Goal: Task Accomplishment & Management: Complete application form

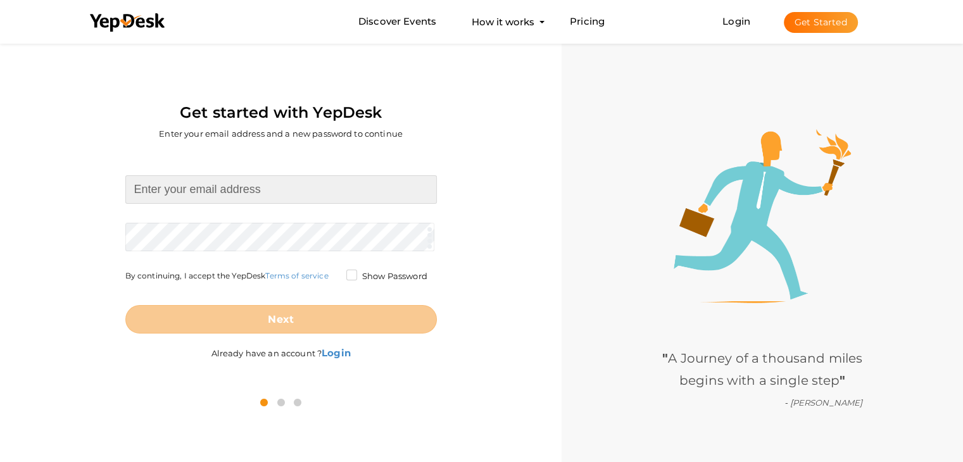
paste input "[EMAIL_ADDRESS][DOMAIN_NAME] Aj@9916593529"
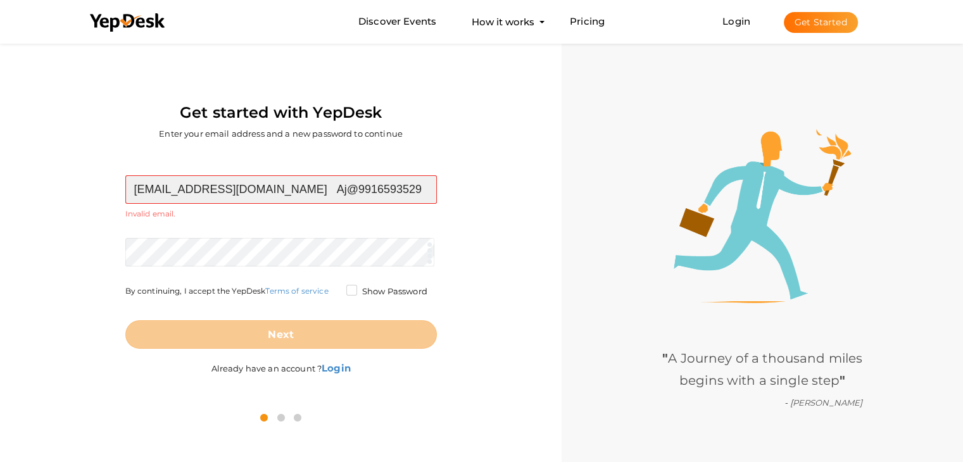
drag, startPoint x: 284, startPoint y: 185, endPoint x: 370, endPoint y: 182, distance: 86.2
click at [370, 182] on input "godrejplotsdbl@gmail.com Aj@9916593529" at bounding box center [281, 189] width 312 height 28
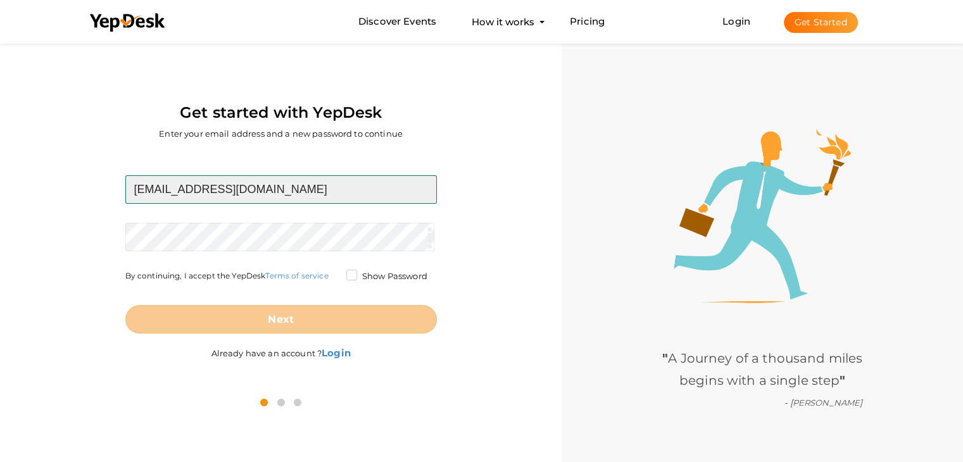
type input "[EMAIL_ADDRESS][DOMAIN_NAME]"
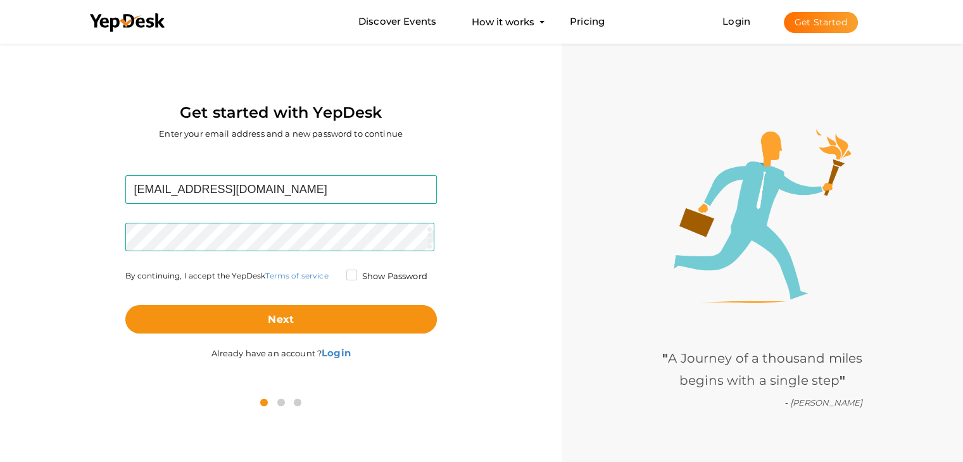
click at [0, 286] on div "Get started with YepDesk Enter your email address and a new password to continu…" at bounding box center [281, 230] width 562 height 379
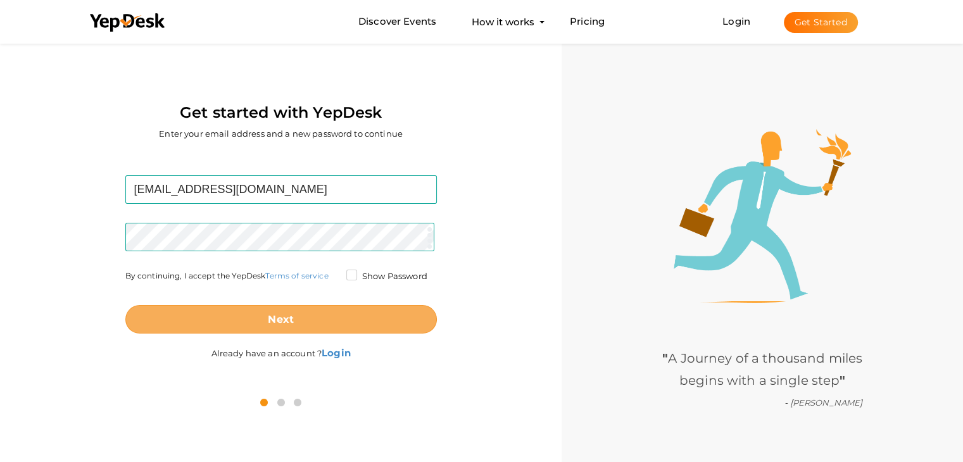
click at [271, 316] on b "Next" at bounding box center [281, 319] width 26 height 12
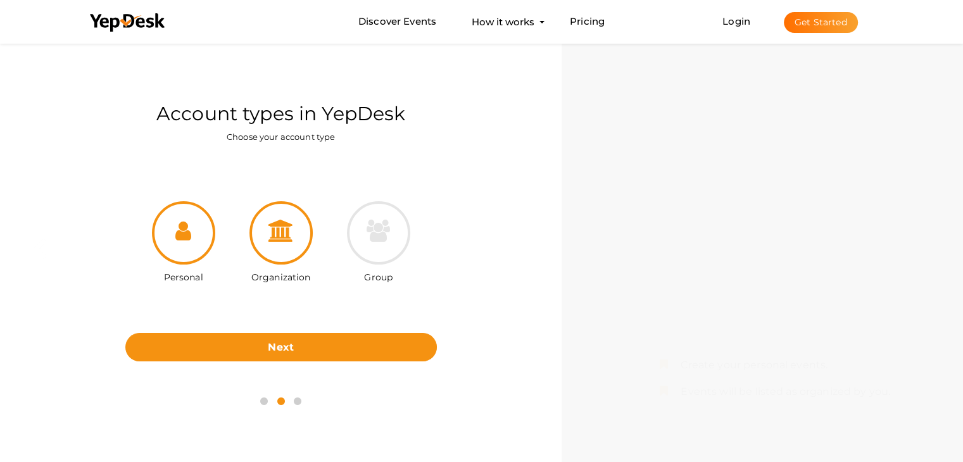
click at [292, 262] on div at bounding box center [280, 232] width 63 height 63
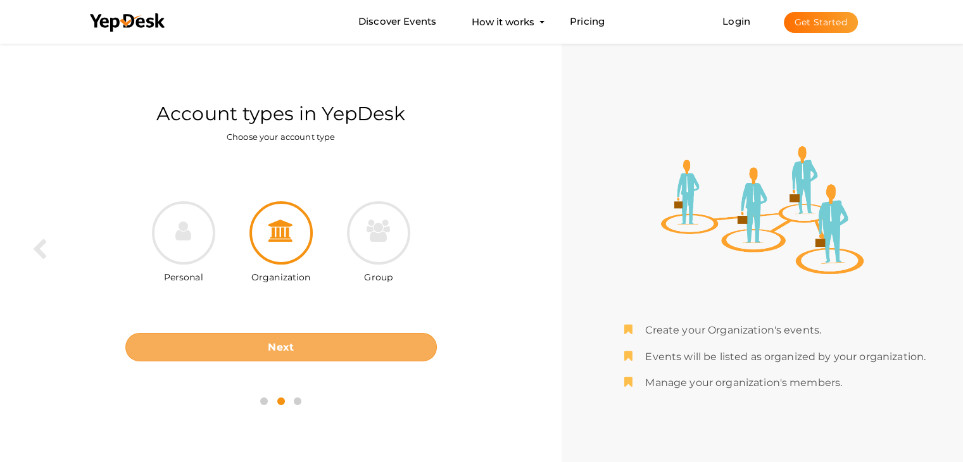
click at [296, 343] on button "Next" at bounding box center [281, 347] width 312 height 28
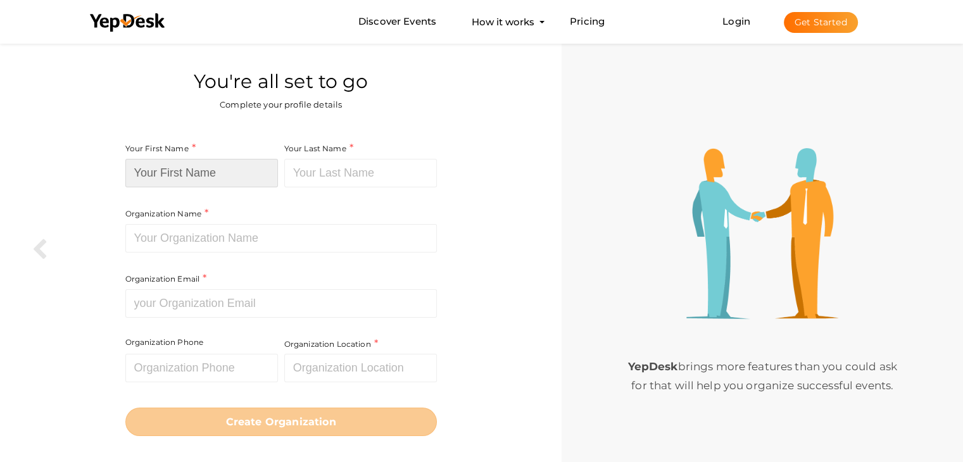
click at [188, 180] on input at bounding box center [201, 173] width 153 height 28
paste input "Godrej [GEOGRAPHIC_DATA] Plots"
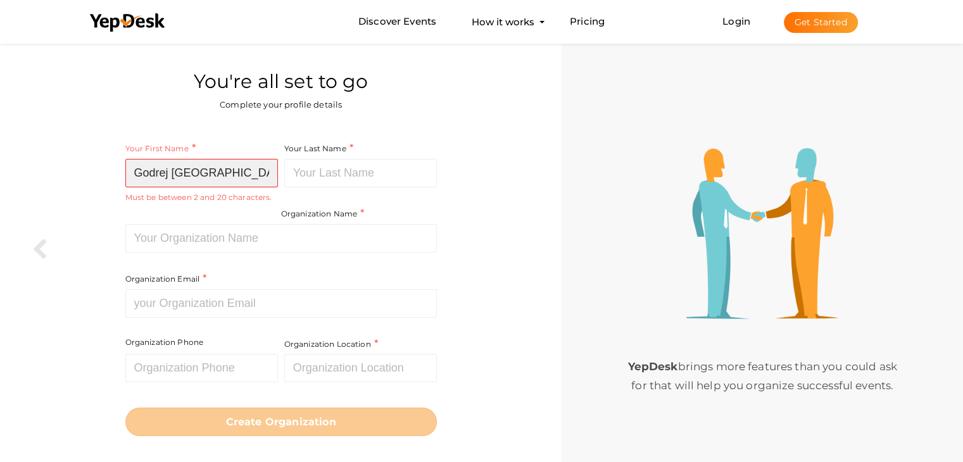
scroll to position [0, 3]
drag, startPoint x: 170, startPoint y: 172, endPoint x: 266, endPoint y: 173, distance: 96.2
click at [268, 172] on input "Godrej [GEOGRAPHIC_DATA] Plots" at bounding box center [201, 173] width 153 height 28
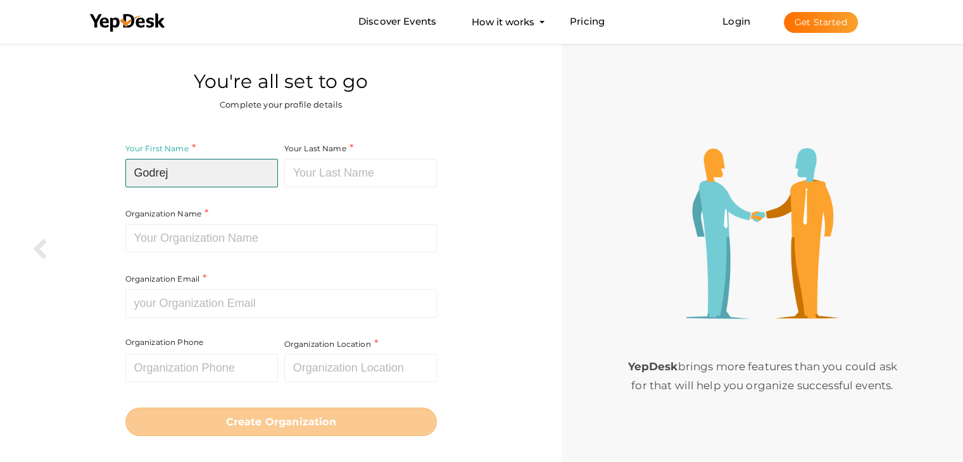
scroll to position [0, 0]
type input "Godrej"
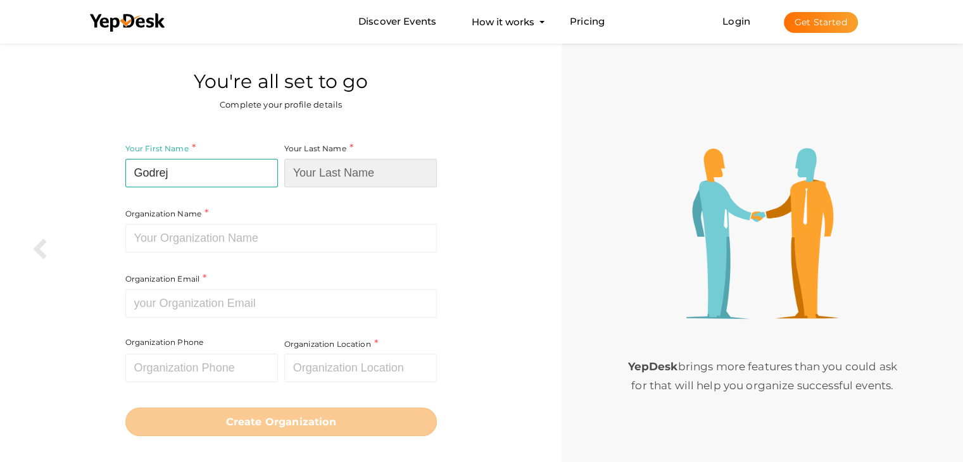
paste input "Doddabalapur Plots"
type input "Doddabalapur Plots"
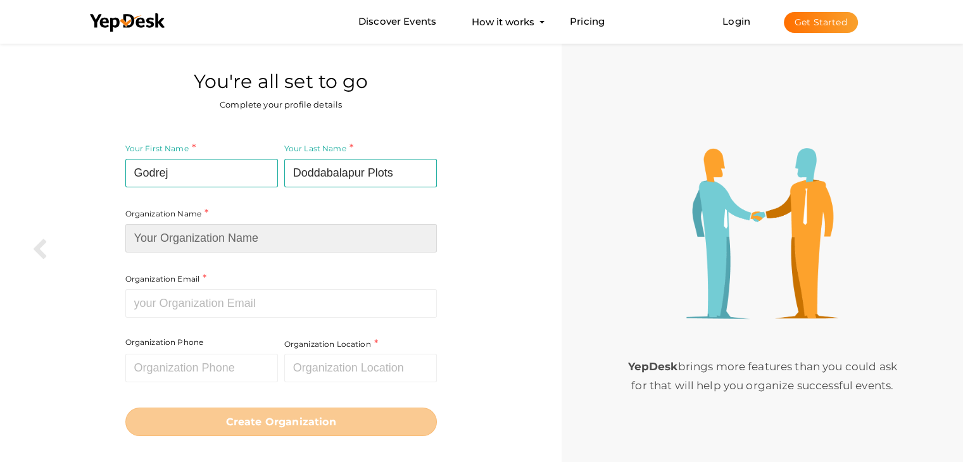
click at [167, 241] on input at bounding box center [281, 238] width 312 height 28
paste input "Doddabalapur Plots"
type input "Doddabalapur Plots"
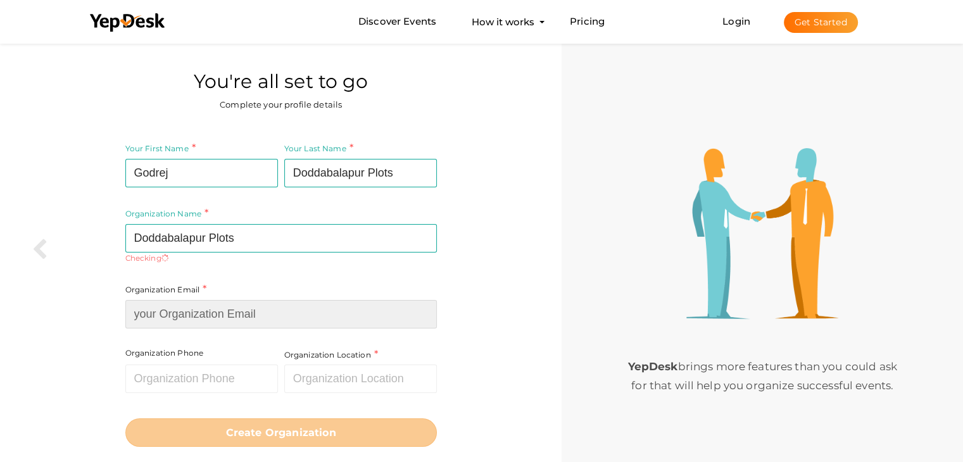
click at [174, 297] on div "Organization Email Required. Invalid email." at bounding box center [281, 305] width 312 height 46
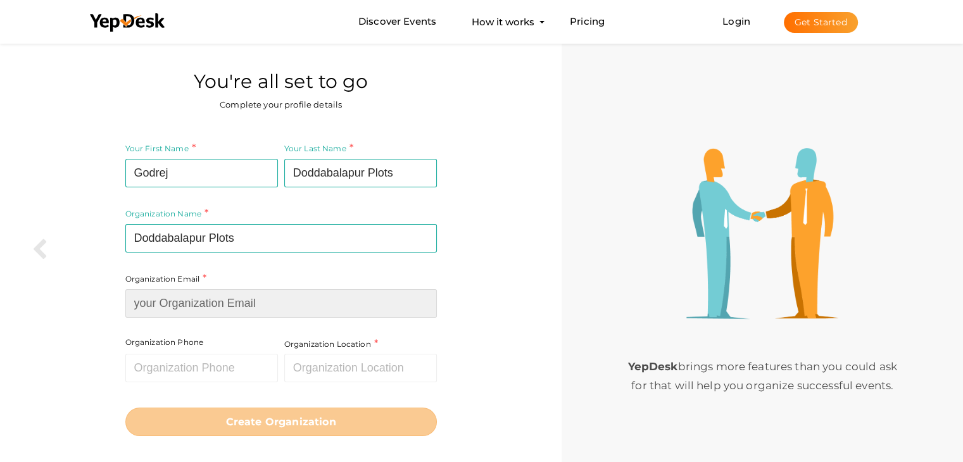
paste input "[EMAIL_ADDRESS][DOMAIN_NAME]"
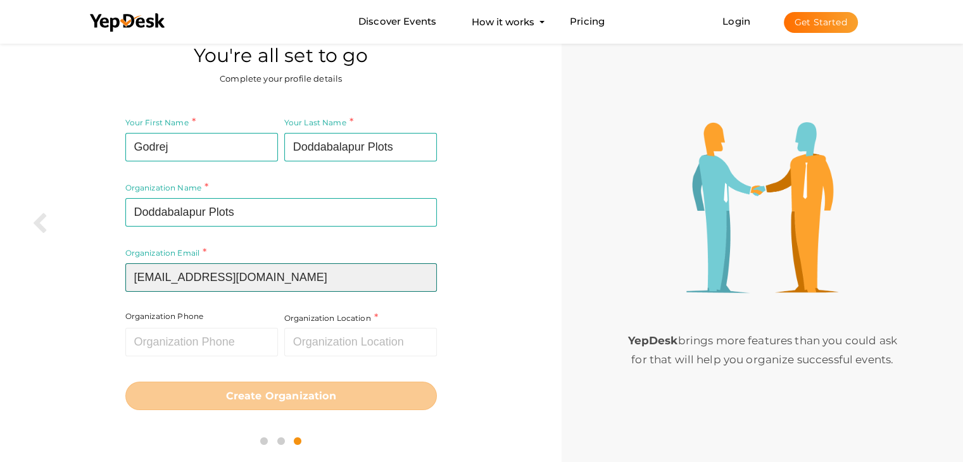
scroll to position [41, 0]
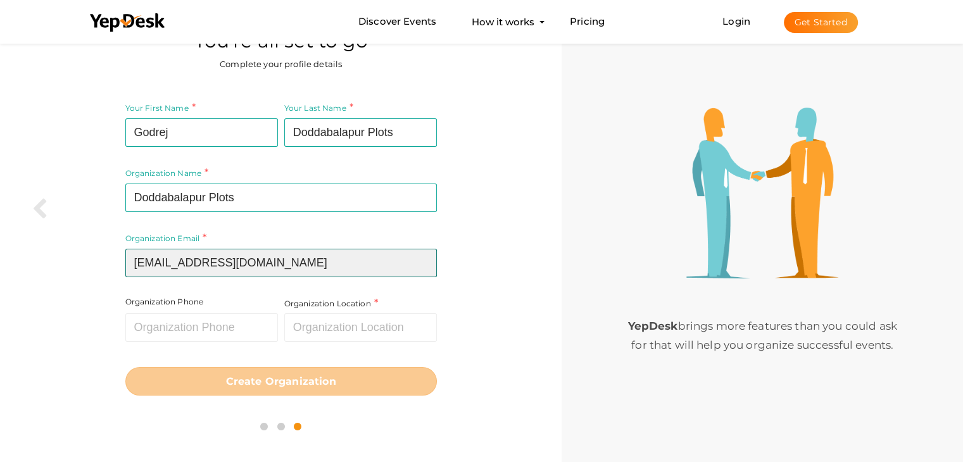
type input "[EMAIL_ADDRESS][DOMAIN_NAME]"
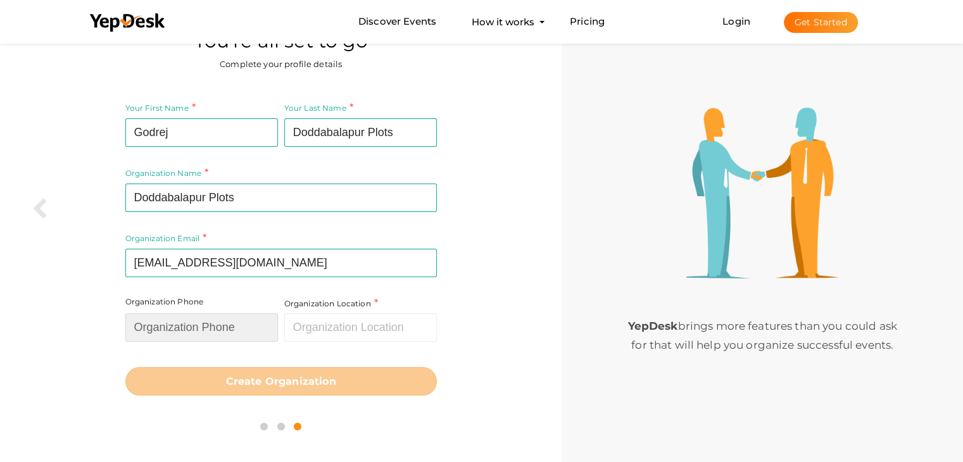
click at [174, 328] on input "text" at bounding box center [201, 327] width 153 height 28
type input "8884587365"
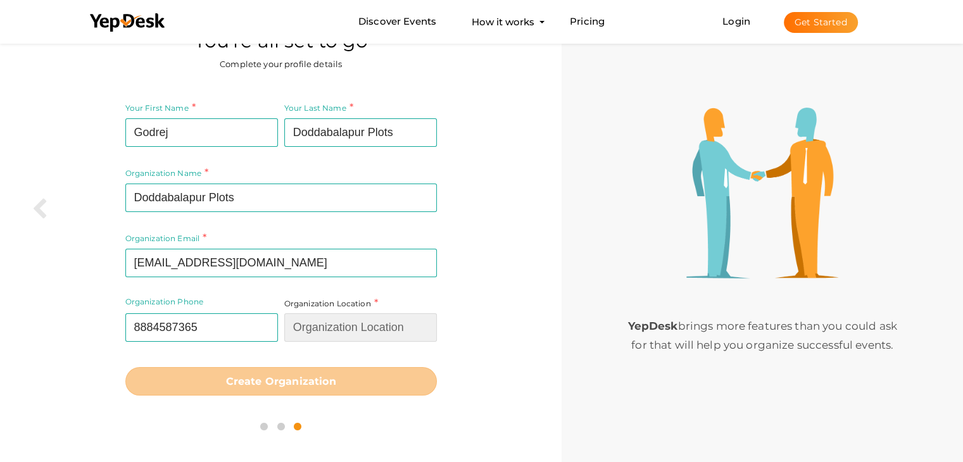
click at [325, 330] on input "text" at bounding box center [360, 327] width 153 height 28
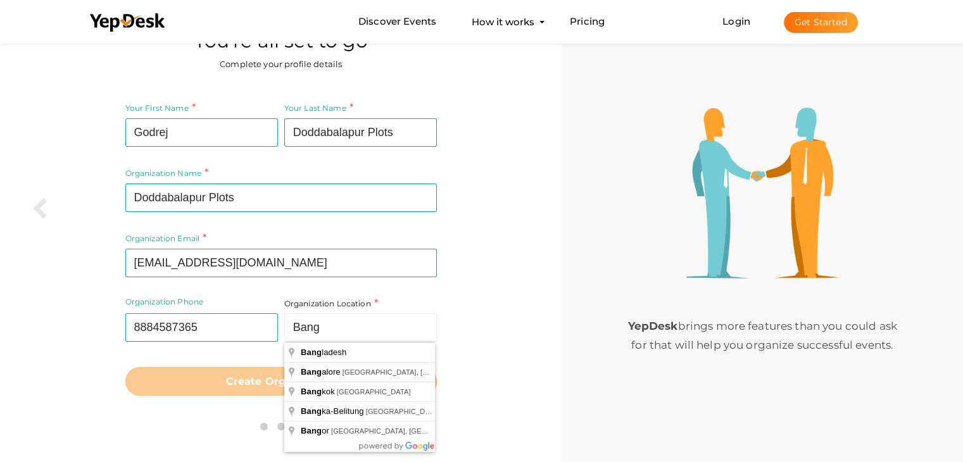
type input "Bangalore, Karnataka, India"
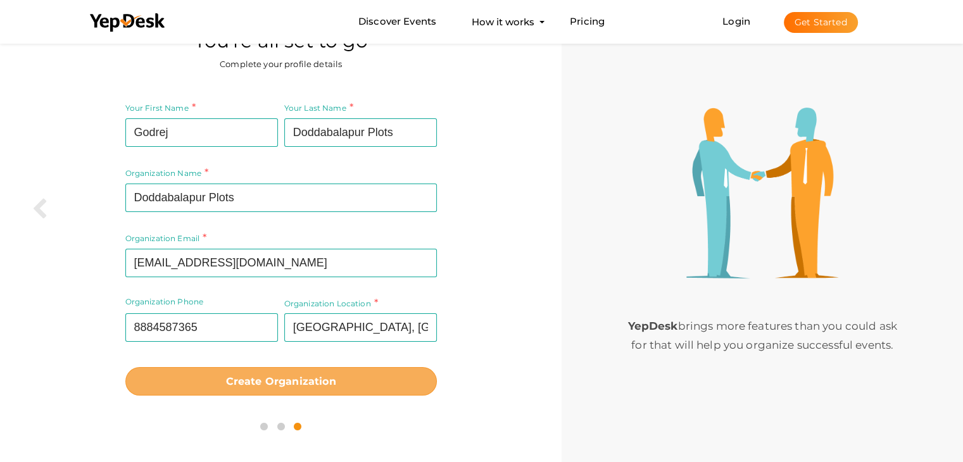
click at [272, 377] on b "Create Organization" at bounding box center [281, 381] width 110 height 12
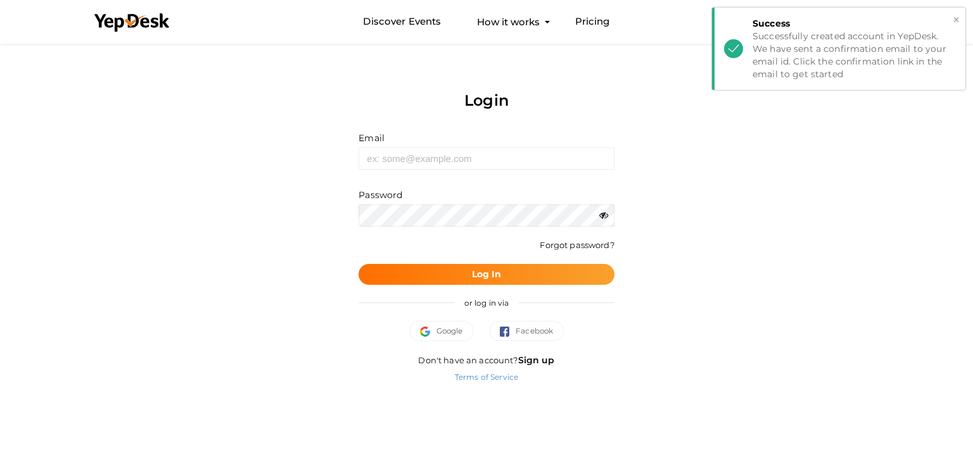
click at [956, 16] on button "×" at bounding box center [956, 20] width 8 height 15
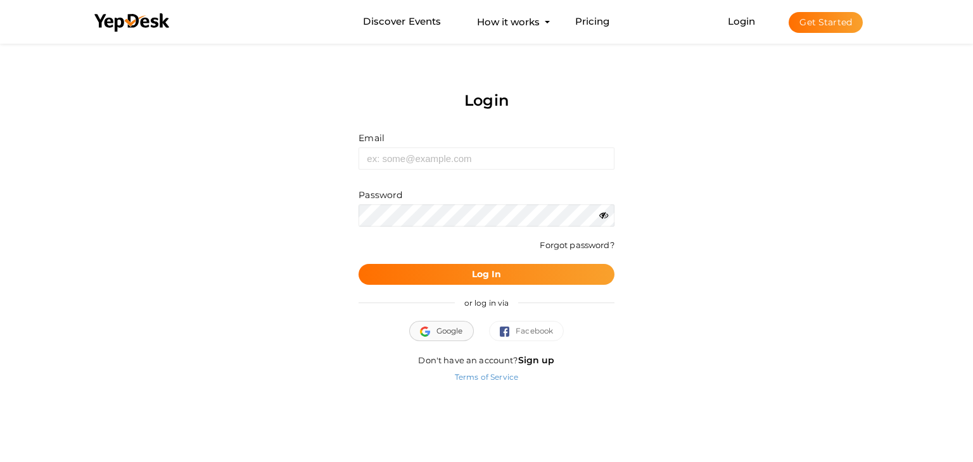
click at [445, 332] on span "Google" at bounding box center [441, 331] width 43 height 13
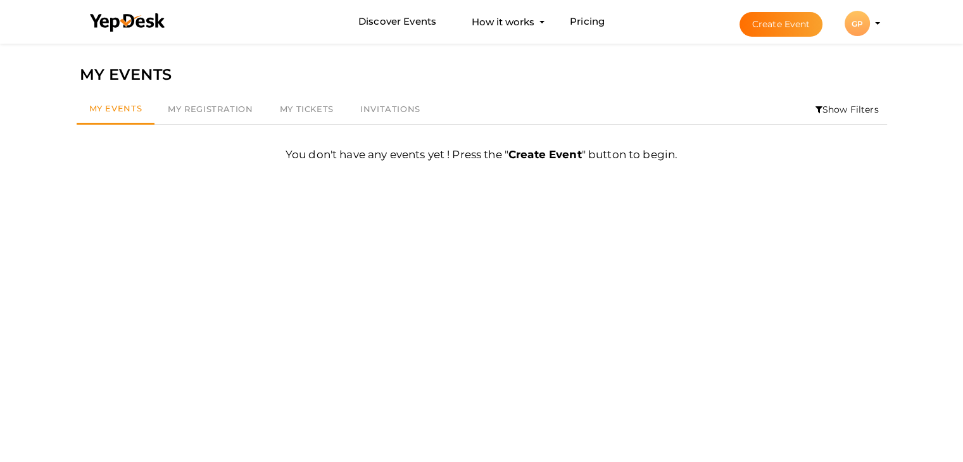
click at [859, 24] on div "GP" at bounding box center [857, 23] width 25 height 25
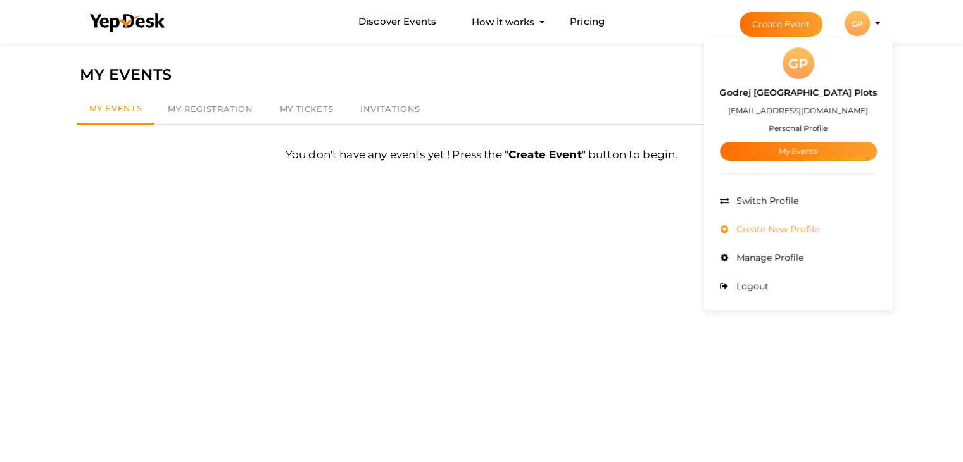
click at [780, 230] on span "Create New Profile" at bounding box center [776, 229] width 86 height 11
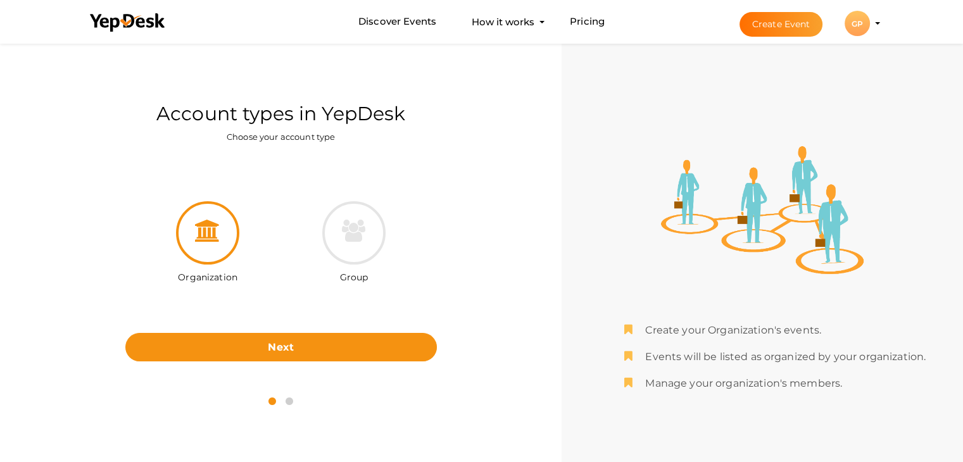
click at [857, 20] on div "GP" at bounding box center [857, 23] width 25 height 25
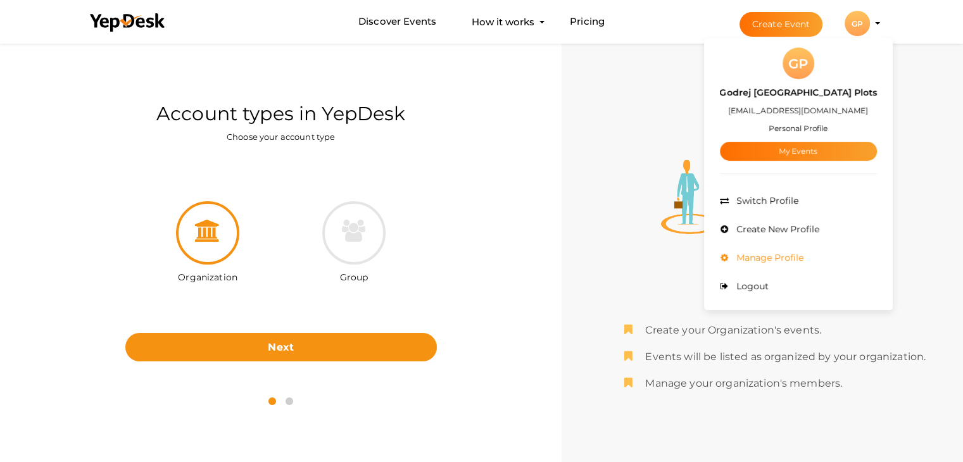
click at [767, 254] on span "Manage Profile" at bounding box center [768, 257] width 70 height 11
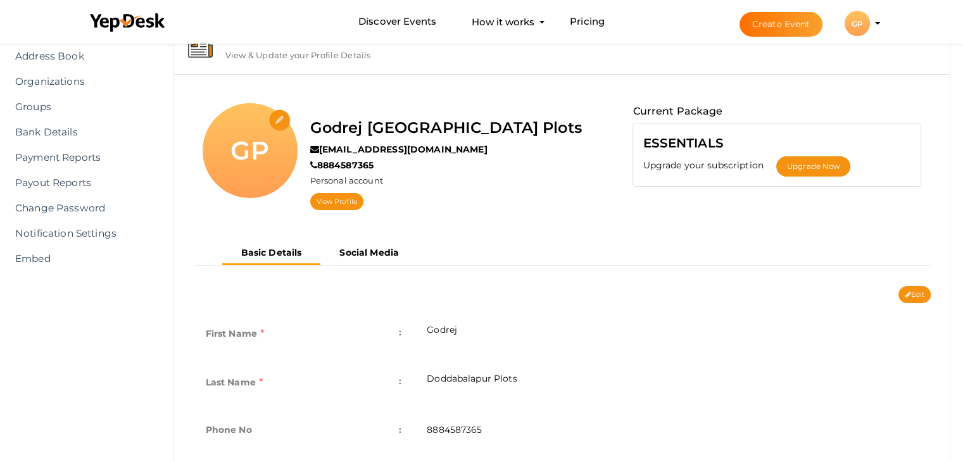
scroll to position [14, 0]
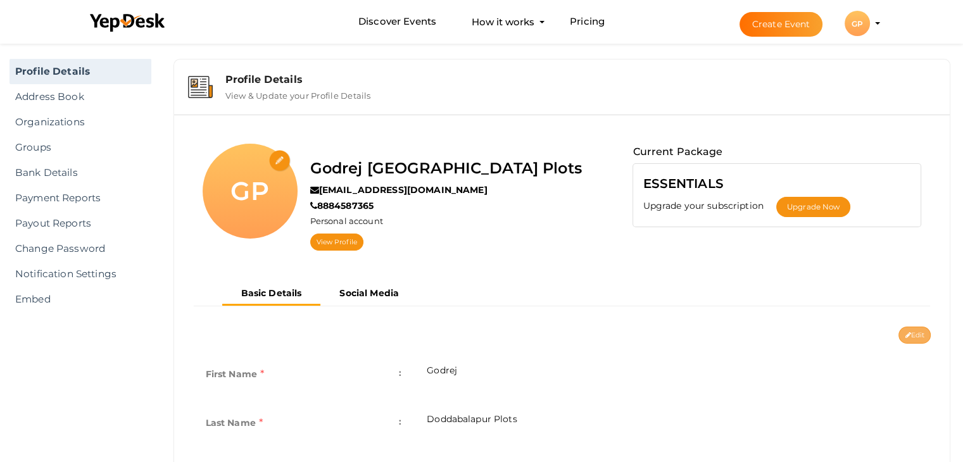
click at [914, 337] on button "Edit" at bounding box center [915, 335] width 32 height 17
type input "Godrej"
type input "Doddabalapur Plots"
type input "8884587365"
type input "[GEOGRAPHIC_DATA], [GEOGRAPHIC_DATA], [GEOGRAPHIC_DATA]"
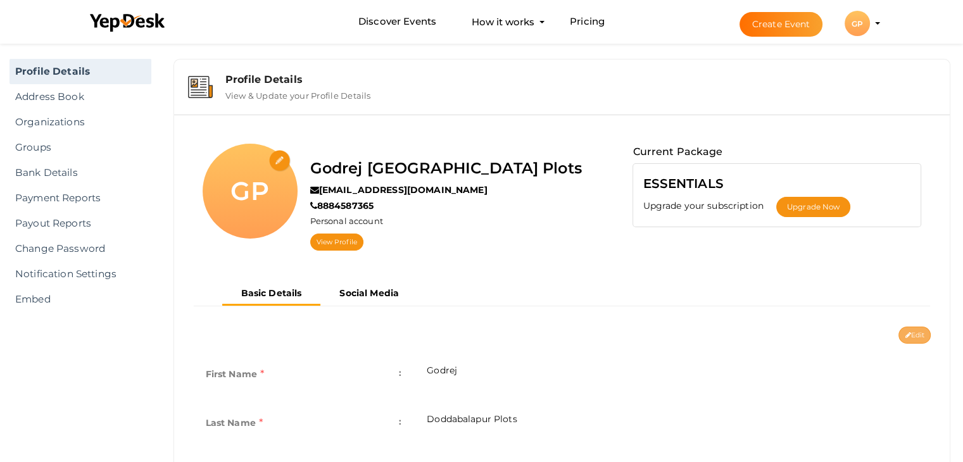
type input "godrej-doddabalapur-plots"
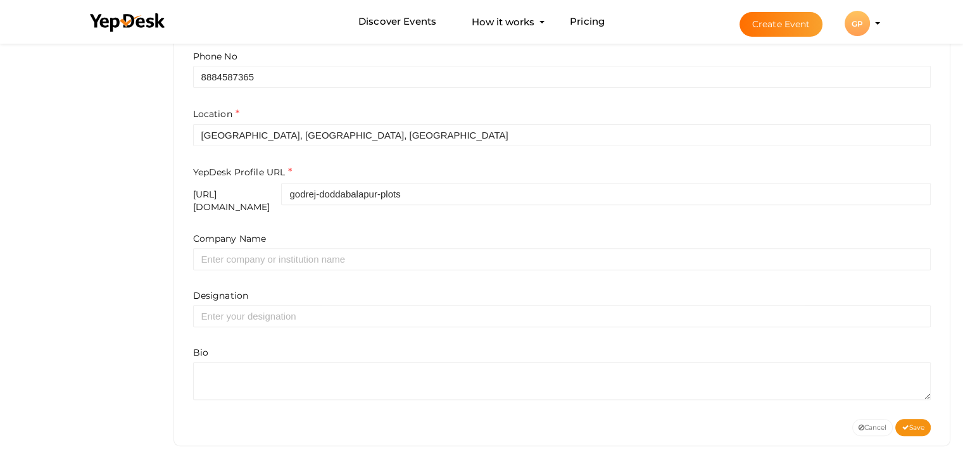
scroll to position [426, 0]
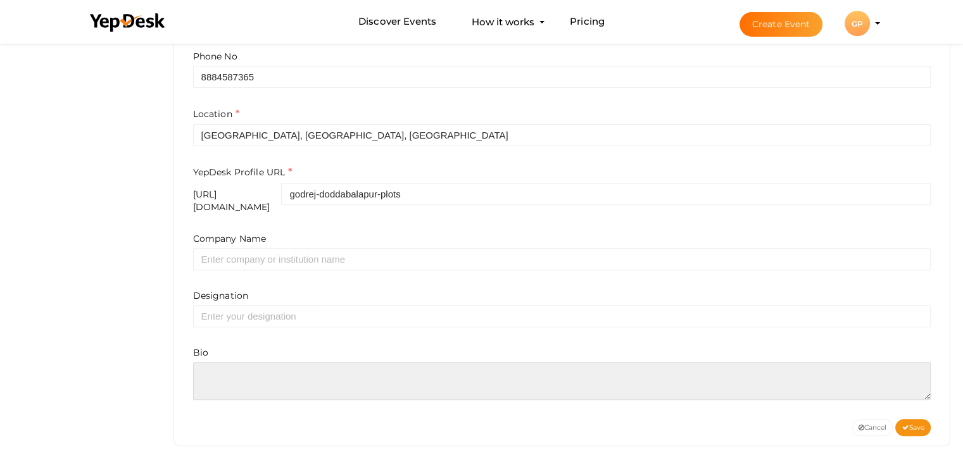
click at [230, 362] on textarea at bounding box center [562, 381] width 738 height 38
drag, startPoint x: 217, startPoint y: 354, endPoint x: 205, endPoint y: 358, distance: 12.0
paste textarea "Godrej Doddaballapur Plots is an exclusive residential enclave located in the s…"
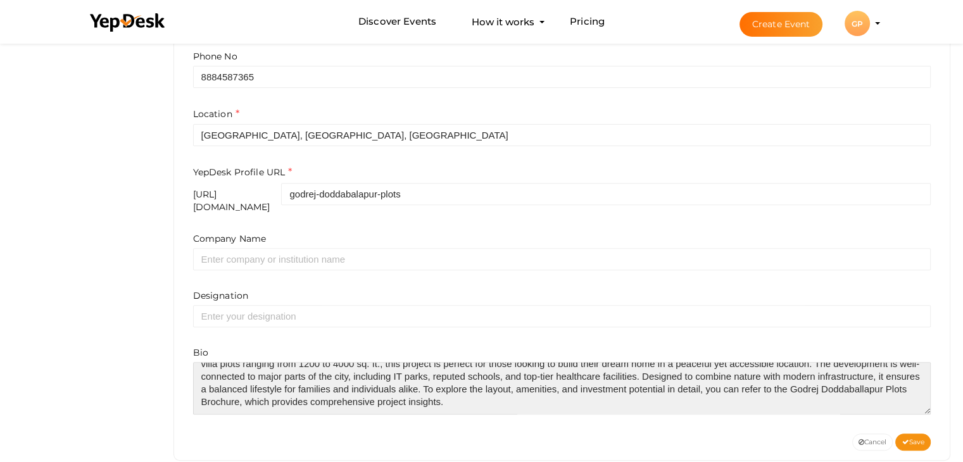
scroll to position [0, 0]
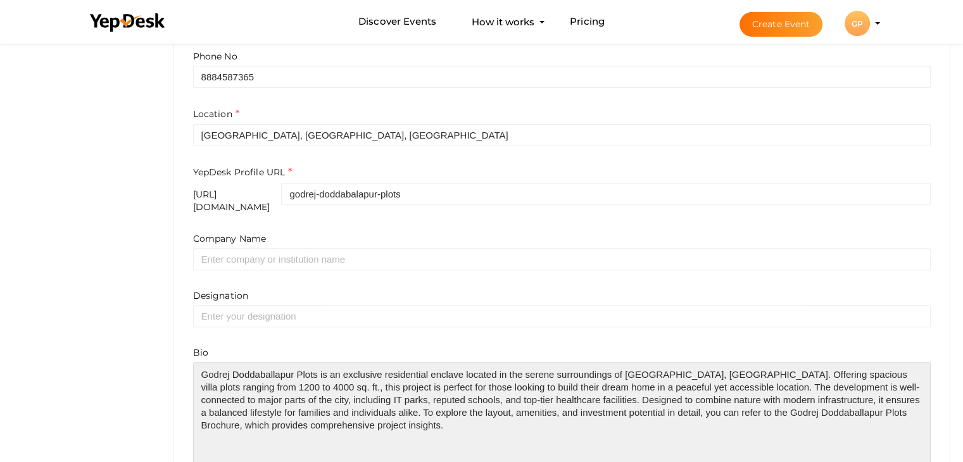
drag, startPoint x: 926, startPoint y: 388, endPoint x: 938, endPoint y: 480, distance: 92.6
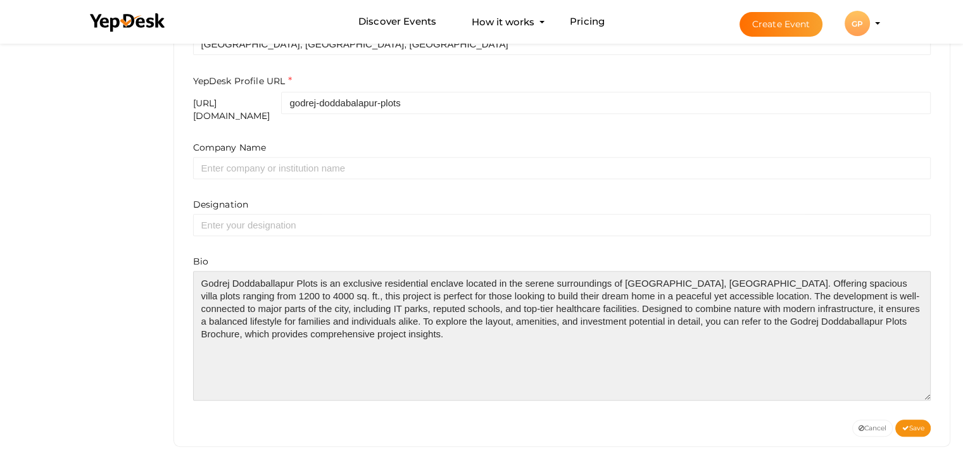
scroll to position [517, 0]
paste textarea "https://godrejdoddaballapurplots.com/brochure/"
type textarea "Godrej Doddaballapur Plots is an exclusive residential enclave located in the s…"
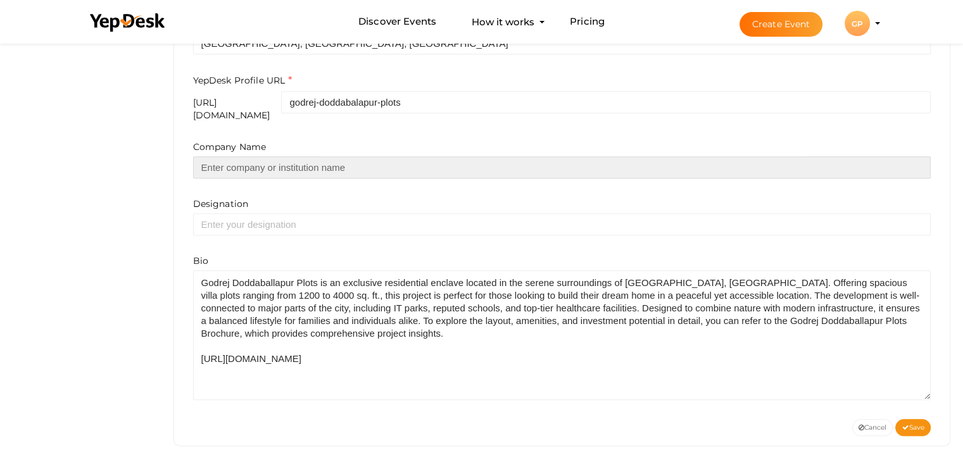
paste input "https://godrejdoddaballapurplots.com/brochure/"
type input "[URL][DOMAIN_NAME]"
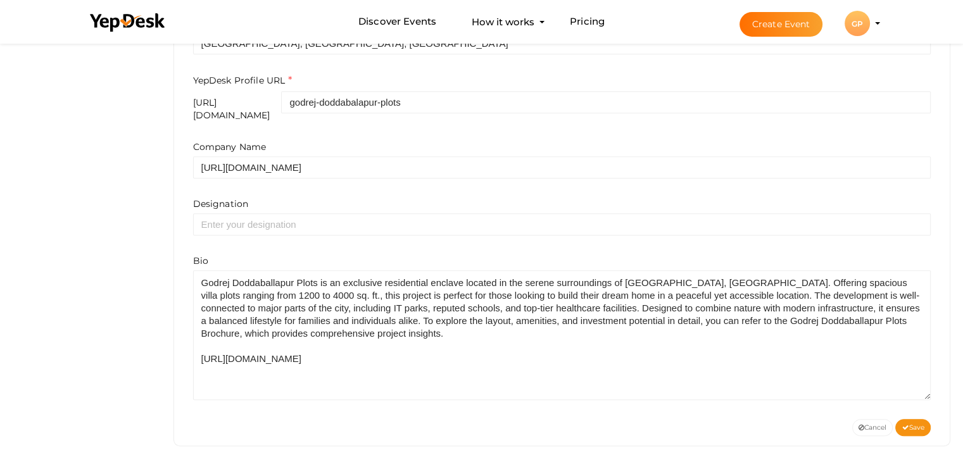
click at [914, 425] on button "Save" at bounding box center [912, 427] width 35 height 17
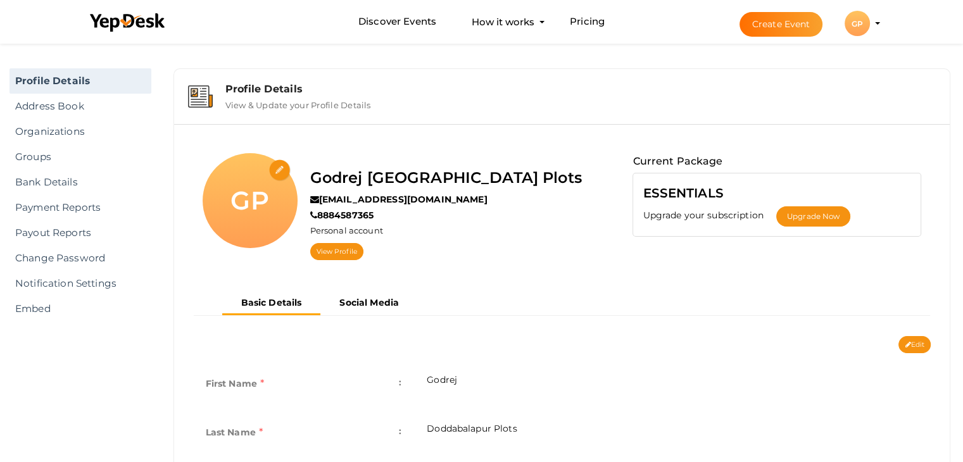
scroll to position [0, 0]
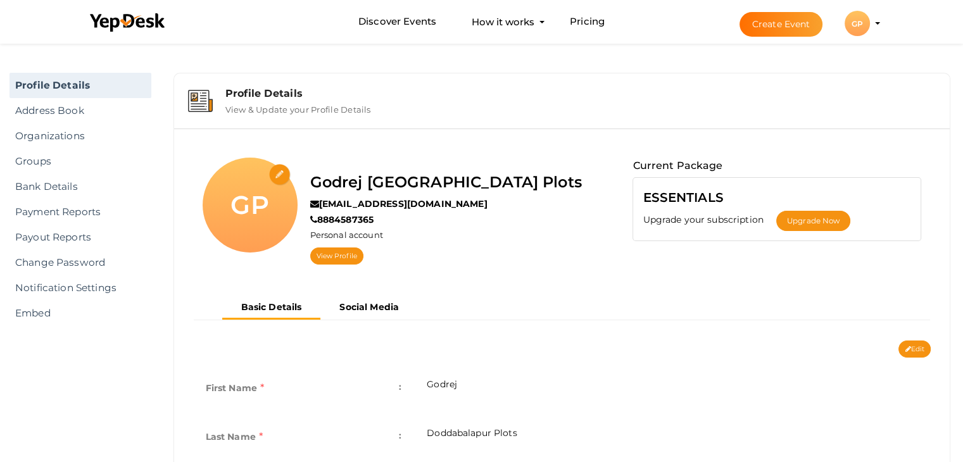
click at [257, 111] on label "View & Update your Profile Details" at bounding box center [298, 106] width 146 height 15
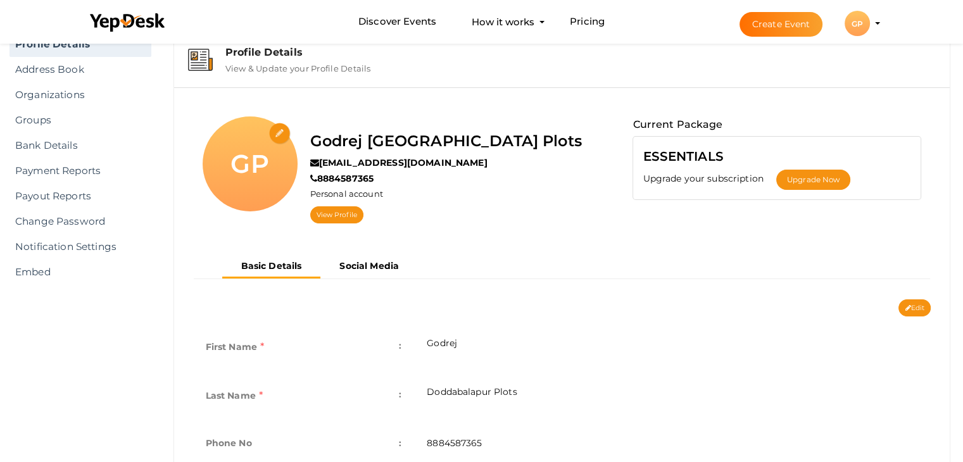
scroll to position [63, 0]
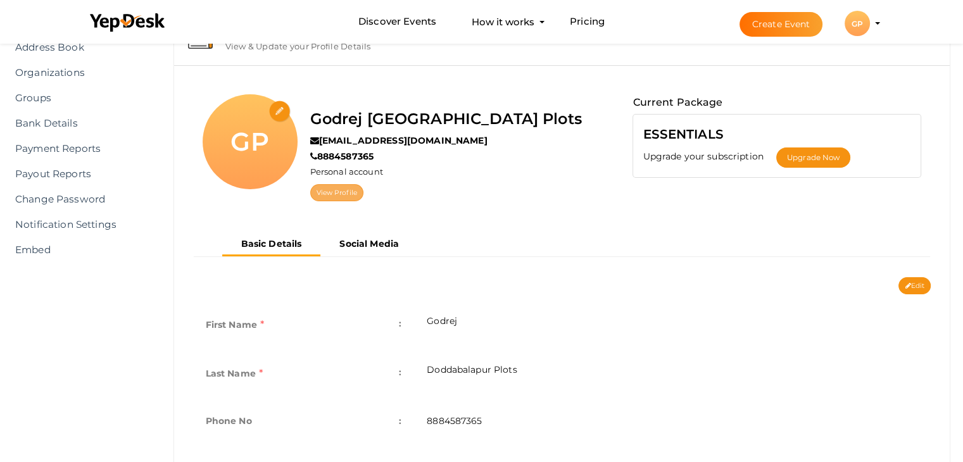
click at [335, 196] on link "View Profile" at bounding box center [336, 192] width 53 height 17
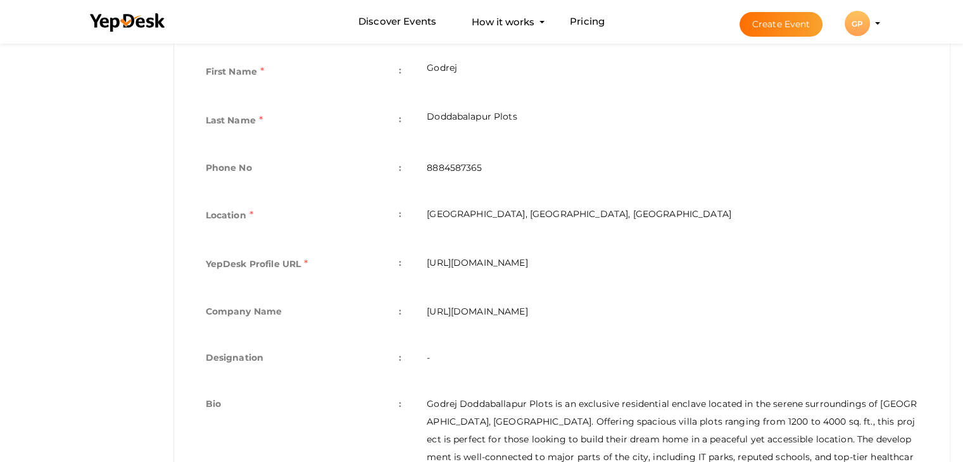
drag, startPoint x: 424, startPoint y: 258, endPoint x: 695, endPoint y: 259, distance: 271.0
click at [709, 258] on td "[URL][DOMAIN_NAME]" at bounding box center [672, 265] width 517 height 49
copy td "[URL][DOMAIN_NAME]"
click at [883, 218] on td "[GEOGRAPHIC_DATA], [GEOGRAPHIC_DATA], [GEOGRAPHIC_DATA]" at bounding box center [672, 216] width 517 height 49
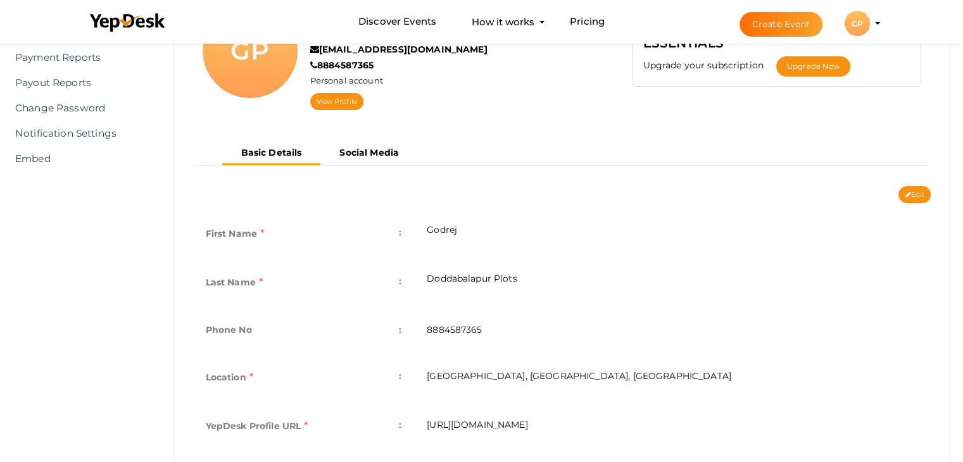
scroll to position [0, 0]
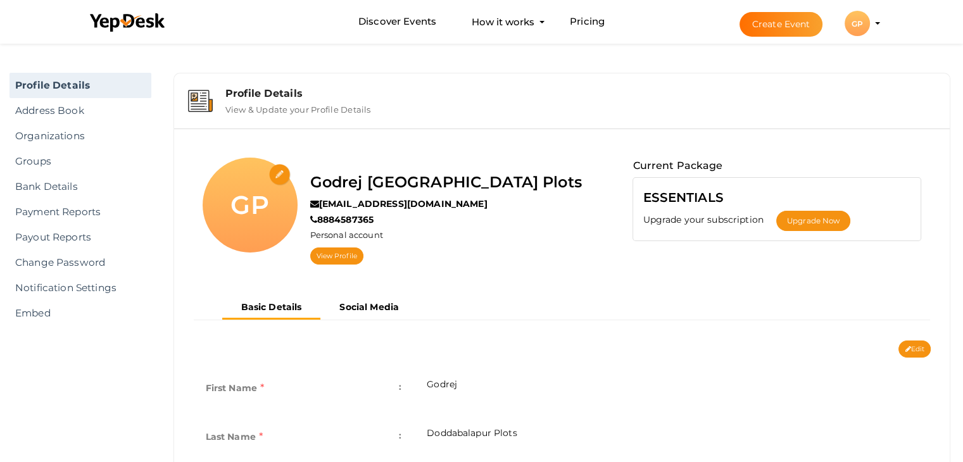
click at [877, 17] on li "Create Event GP GP Godrej Doddabalapur Plots godrejplotsdbl@gmail.com Personal …" at bounding box center [798, 24] width 169 height 46
click at [870, 18] on button "GP GP Godrej [GEOGRAPHIC_DATA] Plots [EMAIL_ADDRESS][DOMAIN_NAME] Personal Prof…" at bounding box center [857, 23] width 33 height 27
click at [866, 25] on div "GP" at bounding box center [857, 23] width 25 height 25
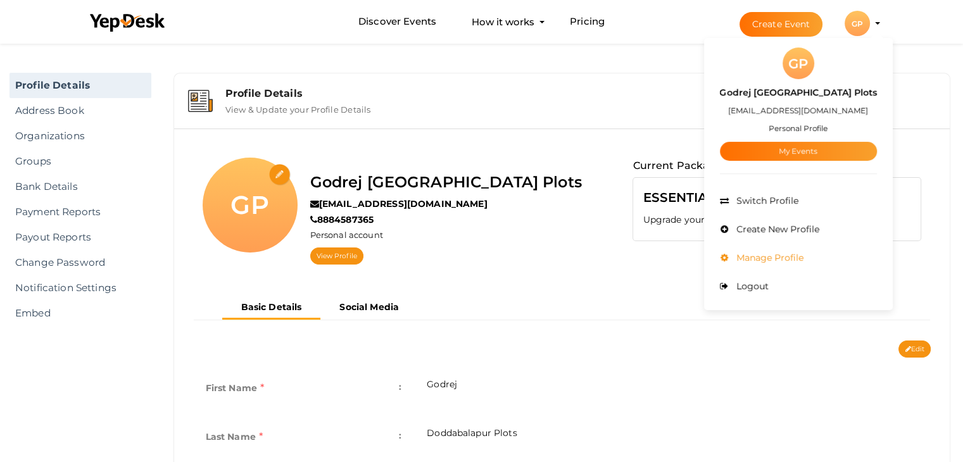
click at [785, 258] on span "Manage Profile" at bounding box center [768, 257] width 70 height 11
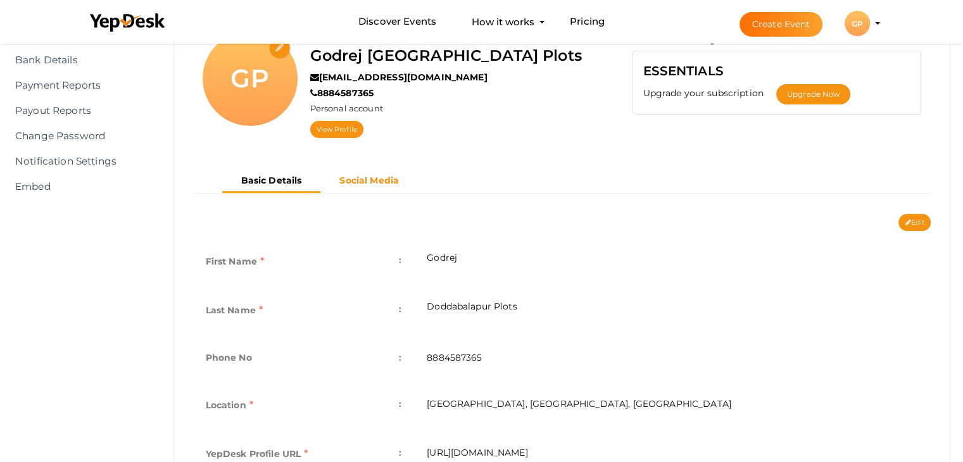
click at [371, 186] on button "Social Media" at bounding box center [369, 180] width 98 height 21
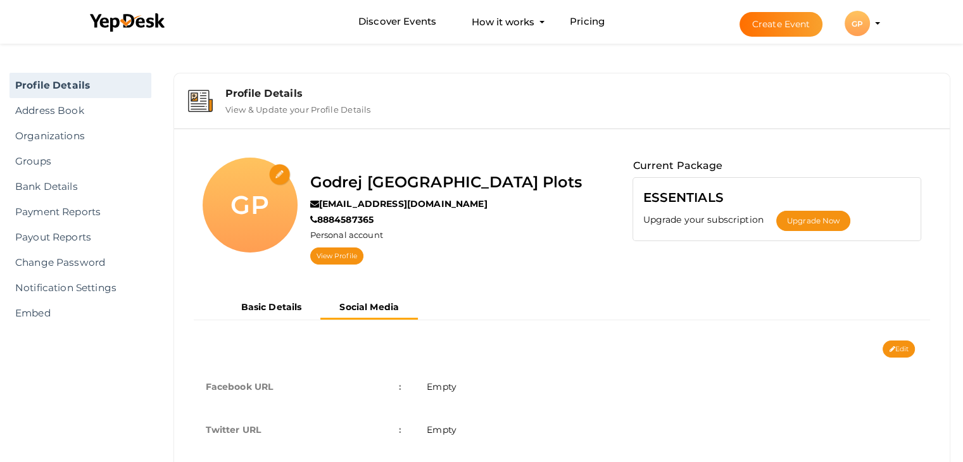
click at [285, 319] on nav "Basic Details Social Media" at bounding box center [562, 312] width 738 height 32
click at [281, 311] on b "Basic Details" at bounding box center [271, 306] width 61 height 11
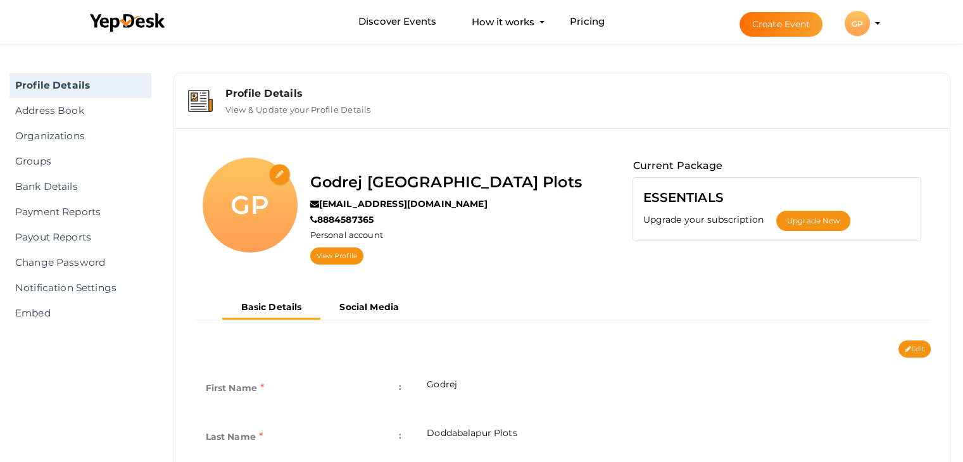
click at [293, 104] on label "View & Update your Profile Details" at bounding box center [298, 106] width 146 height 15
click at [261, 87] on div "Profile Details" at bounding box center [580, 93] width 711 height 12
click at [859, 25] on div "GP" at bounding box center [857, 23] width 25 height 25
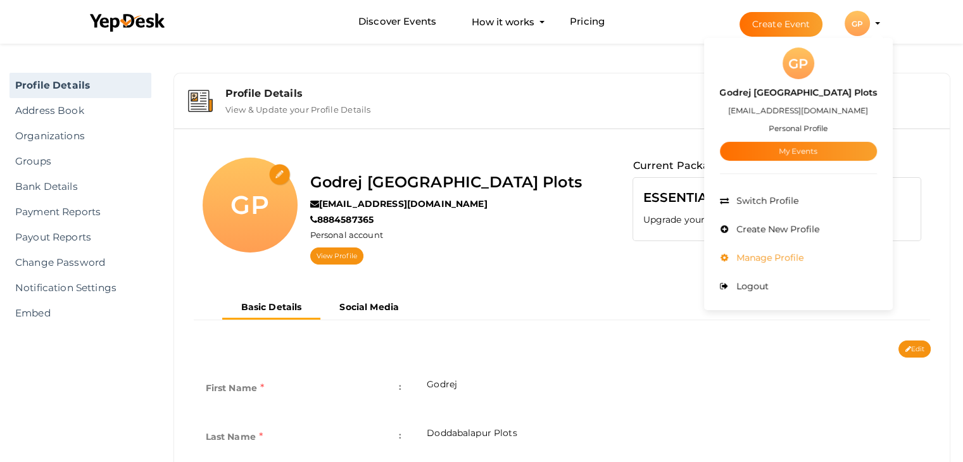
click at [776, 258] on span "Manage Profile" at bounding box center [768, 257] width 70 height 11
